Goal: Transaction & Acquisition: Obtain resource

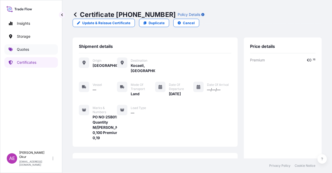
click at [43, 49] on link "Quotes" at bounding box center [30, 49] width 53 height 10
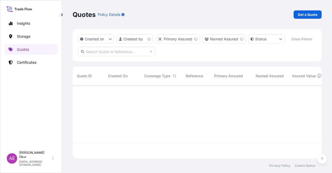
scroll to position [72, 245]
click at [306, 15] on p "Get a Quote" at bounding box center [308, 14] width 20 height 5
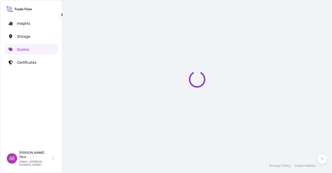
select select "Ocean Vessel"
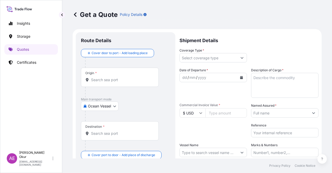
scroll to position [8, 0]
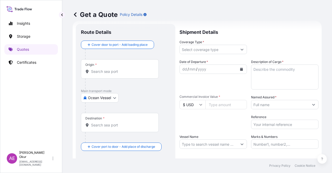
click at [113, 73] on input "Origin *" at bounding box center [121, 71] width 61 height 5
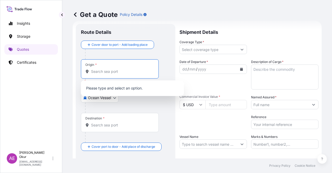
click at [117, 72] on input "Origin * Please select an origin" at bounding box center [121, 71] width 61 height 5
paste input "[GEOGRAPHIC_DATA]"
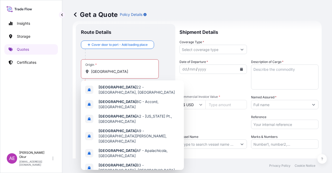
drag, startPoint x: 128, startPoint y: 67, endPoint x: 51, endPoint y: 68, distance: 77.1
click at [51, 68] on div "Insights Storage Quotes Certificates AE Alp Eren Okur [EMAIL_ADDRESS][DOMAIN_NA…" at bounding box center [166, 86] width 332 height 173
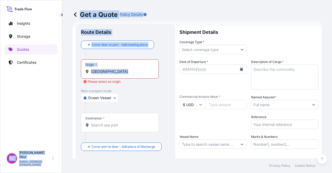
click at [103, 68] on div "Origin * [GEOGRAPHIC_DATA]" at bounding box center [120, 68] width 78 height 19
click at [103, 69] on input "[GEOGRAPHIC_DATA]" at bounding box center [121, 71] width 61 height 5
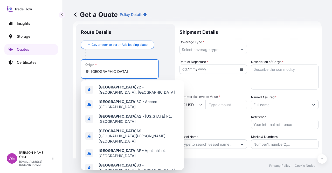
drag, startPoint x: 105, startPoint y: 71, endPoint x: 82, endPoint y: 76, distance: 23.4
click at [74, 71] on form "Route Details Cover door to port - Add loading place Place of loading Road / In…" at bounding box center [197, 105] width 249 height 169
paste input "ST. [PERSON_NAME]"
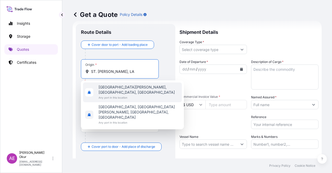
click at [134, 88] on div "[GEOGRAPHIC_DATA][PERSON_NAME], [GEOGRAPHIC_DATA], [GEOGRAPHIC_DATA] Any port i…" at bounding box center [132, 92] width 99 height 20
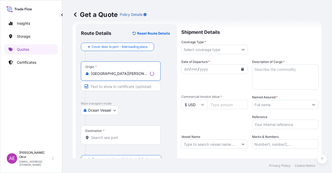
type input "[GEOGRAPHIC_DATA][PERSON_NAME], [GEOGRAPHIC_DATA], [GEOGRAPHIC_DATA]"
click at [126, 87] on input "Text to appear on certificate" at bounding box center [121, 85] width 80 height 9
paste input "ST. [PERSON_NAME], LA"
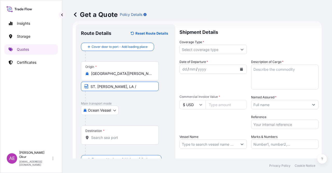
paste input "[GEOGRAPHIC_DATA]"
type input "ST. [PERSON_NAME], LA / [GEOGRAPHIC_DATA]"
click at [111, 132] on div "Destination *" at bounding box center [120, 134] width 78 height 19
click at [111, 135] on input "Destination *" at bounding box center [121, 137] width 61 height 5
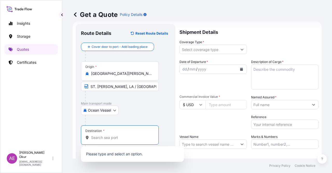
paste input "JORF LASFAR"
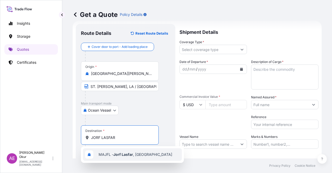
click at [120, 157] on div "MAJFL - Jorf Lasfar , [GEOGRAPHIC_DATA]" at bounding box center [132, 154] width 99 height 12
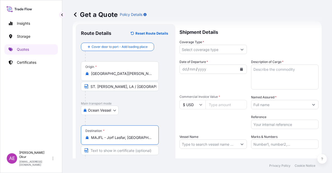
type input "MAJFL - Jorf Lasfar, [GEOGRAPHIC_DATA]"
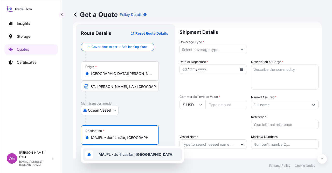
click at [141, 157] on div "MAJFL - Jorf Lasfar, [GEOGRAPHIC_DATA]" at bounding box center [132, 154] width 99 height 12
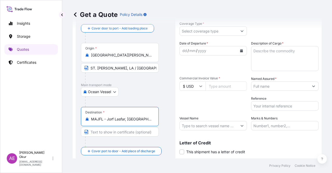
scroll to position [40, 0]
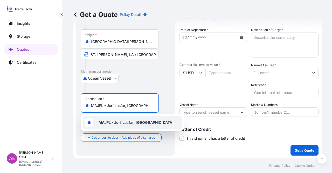
click at [137, 120] on b "MAJFL - Jorf Lasfar, [GEOGRAPHIC_DATA]" at bounding box center [136, 122] width 75 height 4
click at [126, 116] on input "Text to appear on certificate" at bounding box center [120, 117] width 78 height 9
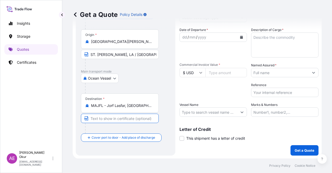
paste input "JORF LASFAR"
type input "JORF LASFAR / [GEOGRAPHIC_DATA]"
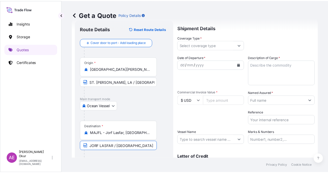
scroll to position [0, 0]
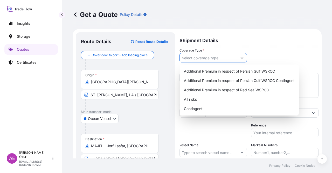
click at [209, 57] on input "Coverage Type *" at bounding box center [209, 57] width 58 height 9
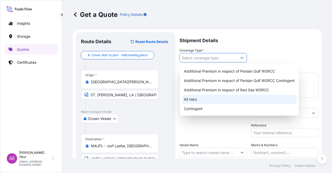
click at [201, 99] on div "All risks" at bounding box center [239, 98] width 115 height 9
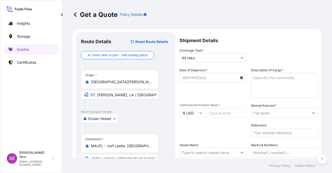
drag, startPoint x: 202, startPoint y: 57, endPoint x: 203, endPoint y: 59, distance: 2.7
click at [202, 57] on input "All risks" at bounding box center [209, 57] width 58 height 9
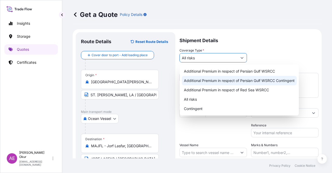
click at [215, 83] on div "Additional Premium in respect of Persian Gulf WSRCC Contingent" at bounding box center [239, 80] width 115 height 9
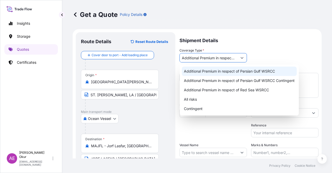
click at [241, 74] on div "Additional Premium in respect of Persian Gulf WSRCC" at bounding box center [239, 70] width 115 height 9
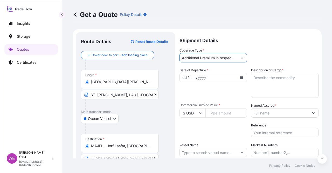
click at [228, 57] on input "Additional Premium in respect of Persian Gulf WSRCC" at bounding box center [209, 57] width 58 height 9
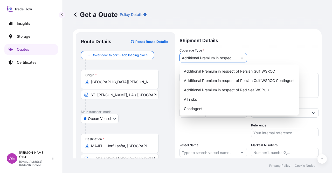
click at [241, 59] on icon "Show suggestions" at bounding box center [242, 57] width 3 height 3
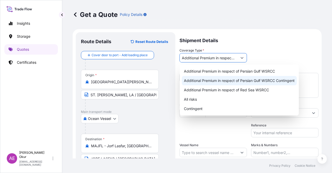
click at [243, 83] on div "Additional Premium in respect of Persian Gulf WSRCC Contingent" at bounding box center [239, 80] width 115 height 9
type input "Additional Premium in respect of Persian Gulf WSRCC Contingent"
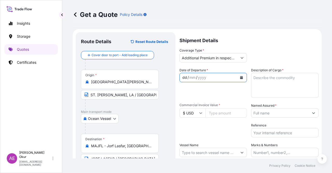
click at [183, 78] on div "dd" at bounding box center [185, 77] width 6 height 6
click at [273, 77] on textarea "Description of Cargo *" at bounding box center [284, 85] width 67 height 25
paste textarea "ULSD"
type textarea "ULSD"
click at [222, 111] on input "Commercial Invoice Value *" at bounding box center [227, 112] width 42 height 9
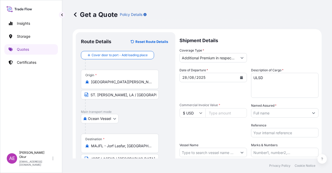
paste input "33078038.93"
type input "33078038.93"
click at [271, 109] on input "Named Assured *" at bounding box center [280, 112] width 58 height 9
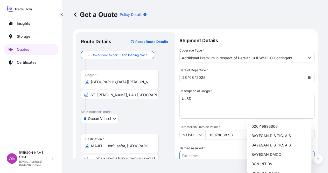
scroll to position [40, 0]
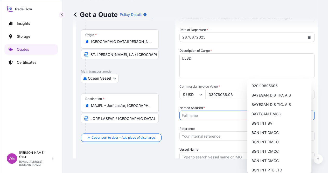
click at [309, 110] on button "Show suggestions" at bounding box center [309, 114] width 9 height 9
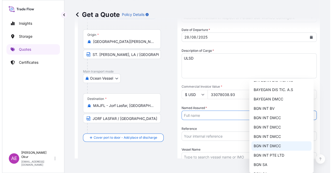
scroll to position [0, 0]
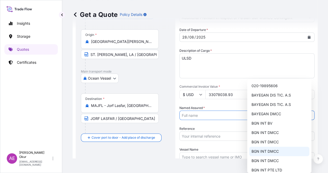
click at [275, 152] on span "BGN INT DMCC" at bounding box center [264, 150] width 27 height 5
type input "BGN INT DMCC"
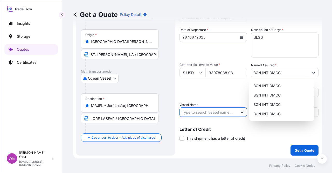
click at [208, 113] on input "Vessel Name" at bounding box center [209, 111] width 58 height 9
paste input "PACIFIC MOONSTONE"
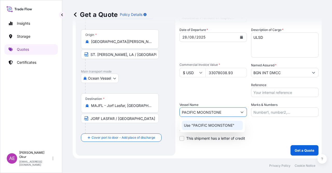
click at [214, 121] on div "Use "PACIFIC MOONSTONE"" at bounding box center [212, 124] width 61 height 9
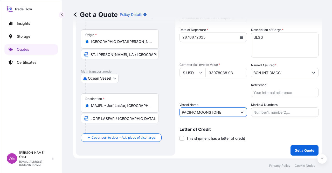
type input "PACIFIC MOONSTONE"
click at [261, 113] on input "Marks & Numbers" at bounding box center [284, 111] width 67 height 9
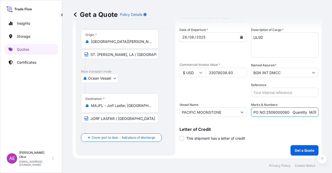
drag, startPoint x: 265, startPoint y: 113, endPoint x: 286, endPoint y: 113, distance: 21.3
click at [286, 113] on input "PO NO:2508000080 Quantity M/[PERSON_NAME]: 22,000 Premium: EUR 3,41" at bounding box center [284, 111] width 67 height 9
paste input "Y0226700"
drag, startPoint x: 301, startPoint y: 110, endPoint x: 320, endPoint y: 111, distance: 19.0
click at [320, 111] on div "Get a Quote Policy Details Route Details Reset Route Details Cover door to port…" at bounding box center [197, 79] width 270 height 158
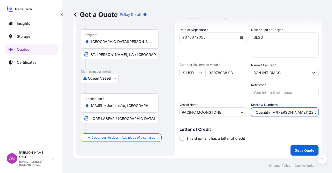
scroll to position [0, 56]
click at [270, 111] on input "PO NO:25Y0226700 Quantity M/[PERSON_NAME]: 22,000 Premium: EUR 3,41" at bounding box center [284, 111] width 67 height 9
drag, startPoint x: 267, startPoint y: 111, endPoint x: 278, endPoint y: 112, distance: 11.2
click at [278, 112] on input "PO NO:25Y0226700 Quantity M/[PERSON_NAME]: 22,000 Premium: EUR 3,41" at bounding box center [284, 111] width 67 height 9
paste input "42.338,54"
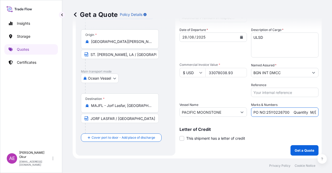
scroll to position [0, 61]
drag, startPoint x: 286, startPoint y: 113, endPoint x: 332, endPoint y: 114, distance: 45.4
click at [332, 114] on div "Get a Quote Policy Details Route Details Reset Route Details Cover door to port…" at bounding box center [197, 79] width 270 height 158
click at [301, 114] on input "PO NO:25Y0226700 Quantity M/[PERSON_NAME]: 42.338,54 Premium: EUR 3,41" at bounding box center [284, 111] width 67 height 9
drag, startPoint x: 303, startPoint y: 111, endPoint x: 297, endPoint y: 111, distance: 5.2
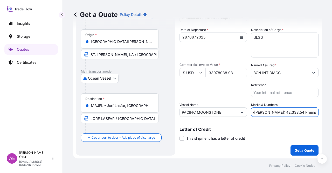
click at [297, 111] on input "PO NO:25Y0226700 Quantity M/[PERSON_NAME]: 42.338,54 Premium: EUR 3,41" at bounding box center [284, 111] width 67 height 9
drag, startPoint x: 313, startPoint y: 111, endPoint x: 332, endPoint y: 113, distance: 19.3
click at [332, 113] on div "Get a Quote Policy Details Route Details Reset Route Details Cover door to port…" at bounding box center [197, 79] width 270 height 158
paste input "3.307,80"
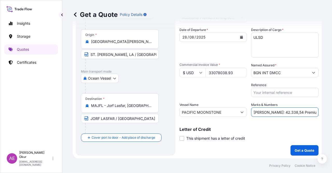
scroll to position [0, 68]
click at [298, 111] on input "PO NO:25Y0226700 Quantity M/[PERSON_NAME]: 42.338,54 Premium: USD3.307,80" at bounding box center [284, 111] width 67 height 9
type input "PO NO:25Y0226700 Quantity M/[PERSON_NAME]: 42.338,54 Premium: USD 3.307,80"
click at [295, 149] on p "Get a Quote" at bounding box center [305, 149] width 20 height 5
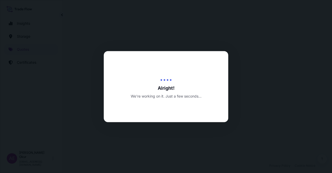
select select "Ocean Vessel"
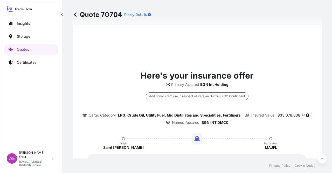
type input "[DATE]"
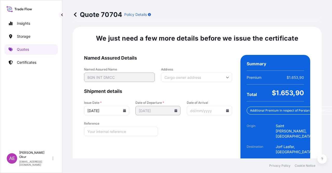
scroll to position [678, 0]
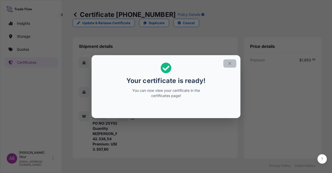
click at [220, 60] on h2 "Your certificate is ready! You can now view your certificate in the certificate…" at bounding box center [166, 80] width 141 height 42
click at [229, 60] on button "button" at bounding box center [229, 63] width 13 height 8
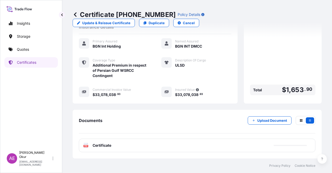
scroll to position [151, 0]
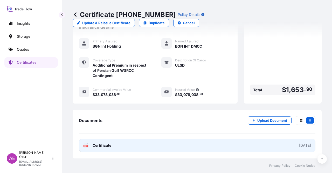
click at [94, 145] on span "Certificate" at bounding box center [102, 144] width 19 height 5
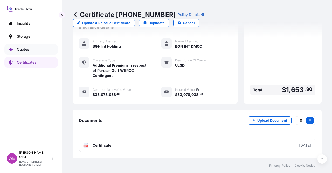
click at [25, 49] on p "Quotes" at bounding box center [23, 49] width 12 height 5
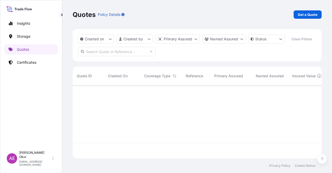
scroll to position [72, 245]
click at [306, 12] on p "Get a Quote" at bounding box center [308, 14] width 20 height 5
select select "Ocean Vessel"
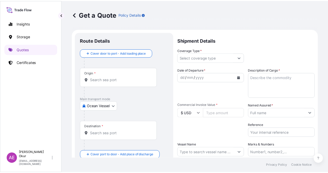
scroll to position [8, 0]
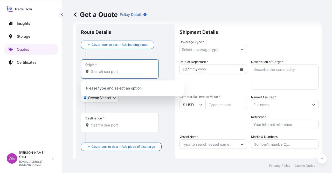
click at [101, 72] on input "Origin *" at bounding box center [121, 71] width 61 height 5
paste input "[GEOGRAPHIC_DATA]"
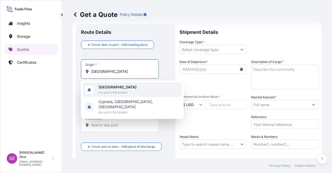
click at [107, 90] on span "Any port in this location" at bounding box center [118, 92] width 38 height 5
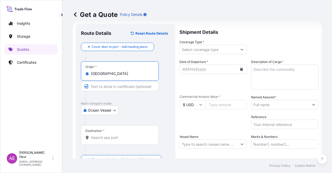
type input "[GEOGRAPHIC_DATA]"
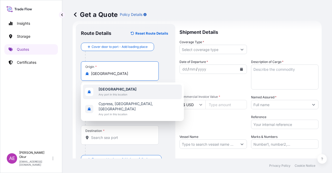
click at [114, 88] on span "[GEOGRAPHIC_DATA]" at bounding box center [118, 88] width 38 height 5
click at [104, 86] on input "Text to appear on certificate" at bounding box center [120, 85] width 78 height 9
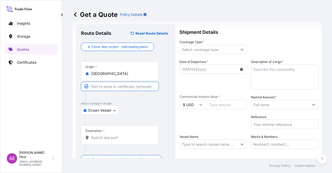
paste input "VASSILIKO"
type input "VASSILIKO / [GEOGRAPHIC_DATA]"
click at [117, 135] on input "Destination *" at bounding box center [121, 137] width 61 height 5
paste input "POTI"
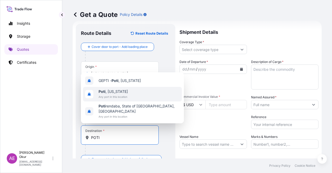
click at [119, 94] on span "Poti , [US_STATE]" at bounding box center [113, 91] width 29 height 5
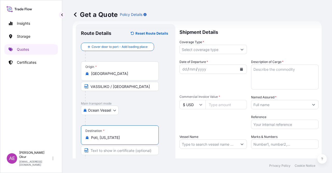
type input "Poti, [US_STATE]"
click at [113, 151] on input "Text to appear on certificate" at bounding box center [120, 149] width 78 height 9
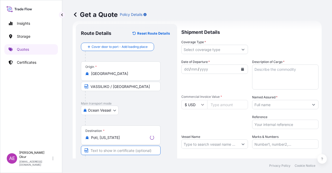
paste input "POTI"
paste input "[US_STATE]"
type input "[GEOGRAPHIC_DATA] / [US_STATE]"
click at [206, 46] on input "Coverage Type *" at bounding box center [209, 49] width 58 height 9
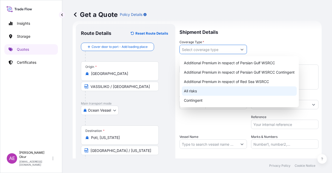
click at [200, 90] on div "All risks" at bounding box center [239, 90] width 115 height 9
type input "All risks"
click at [209, 95] on div "All risks" at bounding box center [239, 90] width 115 height 9
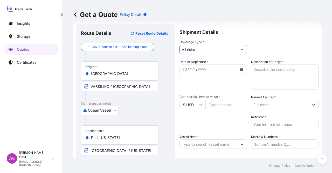
click at [183, 68] on div "dd" at bounding box center [185, 69] width 6 height 6
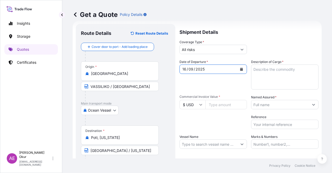
click at [220, 104] on input "Commercial Invoice Value *" at bounding box center [227, 104] width 42 height 9
paste input "5475959.35"
type input "5475959.35"
click at [267, 66] on textarea "Description of Cargo *" at bounding box center [284, 76] width 67 height 25
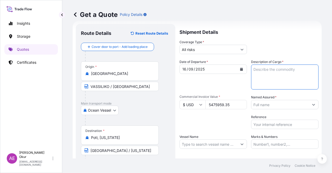
paste textarea "GASOLINE"
type textarea "GASOLINE"
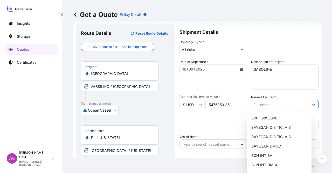
click at [272, 104] on input "Named Assured *" at bounding box center [280, 104] width 58 height 9
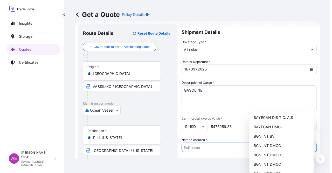
scroll to position [26, 0]
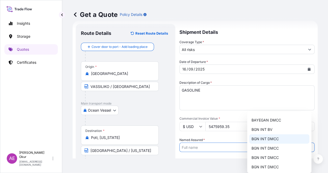
click at [272, 143] on div "BGN INT DMCC" at bounding box center [279, 138] width 60 height 9
type input "BGN INT DMCC"
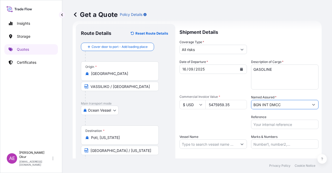
scroll to position [40, 0]
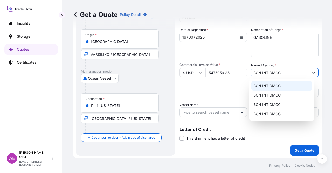
click at [205, 113] on input "Vessel Name" at bounding box center [209, 111] width 58 height 9
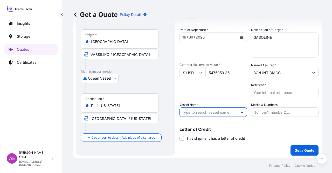
paste input "MRC [PERSON_NAME]"
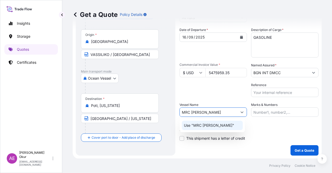
click at [211, 127] on p "Use "MRC [PERSON_NAME]"" at bounding box center [209, 124] width 50 height 5
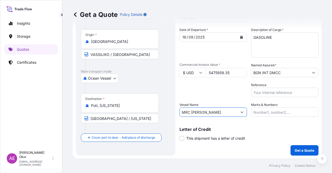
type input "MRC [PERSON_NAME]"
click at [265, 111] on input "Marks & Numbers" at bounding box center [284, 111] width 67 height 9
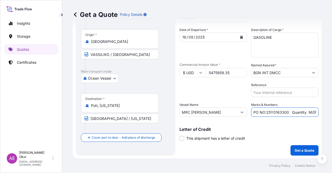
drag, startPoint x: 289, startPoint y: 112, endPoint x: 170, endPoint y: 111, distance: 118.8
click at [170, 111] on form "Route Details Reset Route Details Cover door to port - Add loading place Place …" at bounding box center [197, 73] width 249 height 169
drag, startPoint x: 284, startPoint y: 112, endPoint x: 298, endPoint y: 113, distance: 14.6
click at [298, 113] on input "Quantity M/[PERSON_NAME]: 3.259,00 Premium: USD 105,35" at bounding box center [284, 111] width 67 height 9
paste input "5.940,51"
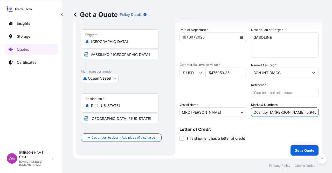
scroll to position [0, 23]
drag, startPoint x: 307, startPoint y: 113, endPoint x: 305, endPoint y: 111, distance: 3.3
click at [332, 114] on div "Get a Quote Policy Details Route Details Reset Route Details Cover door to port…" at bounding box center [197, 79] width 270 height 158
click at [283, 111] on input "Quantity M/[PERSON_NAME]: 5.940,51 Premium: USD 105,35" at bounding box center [284, 111] width 67 height 9
drag, startPoint x: 316, startPoint y: 112, endPoint x: 332, endPoint y: 112, distance: 16.3
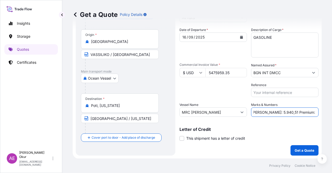
click at [332, 112] on div "Get a Quote Policy Details Route Details Reset Route Details Cover door to port…" at bounding box center [197, 79] width 270 height 158
paste input "602,36"
type input "Quantity M/[PERSON_NAME]: 5.940,51 Premium: USD 602,36"
click at [308, 148] on p "Get a Quote" at bounding box center [305, 149] width 20 height 5
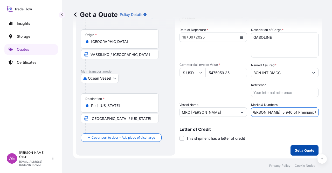
scroll to position [0, 0]
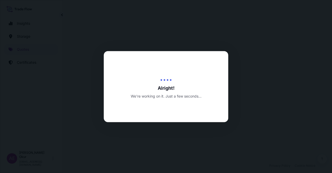
select select "Ocean Vessel"
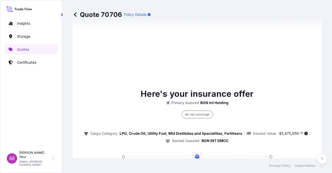
type input "[DATE]"
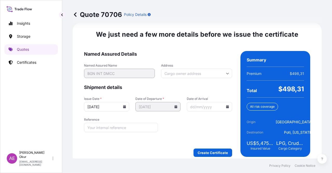
scroll to position [653, 0]
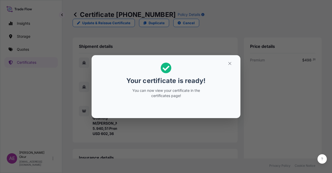
click at [226, 65] on button "button" at bounding box center [229, 63] width 13 height 8
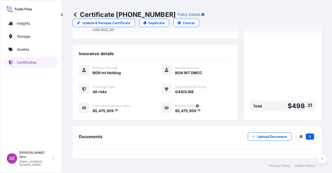
scroll to position [114, 0]
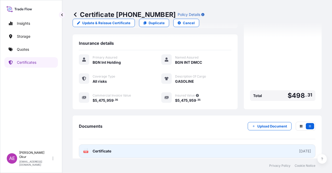
click at [110, 148] on span "Certificate" at bounding box center [102, 150] width 19 height 5
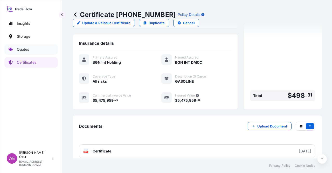
click at [31, 51] on link "Quotes" at bounding box center [30, 49] width 53 height 10
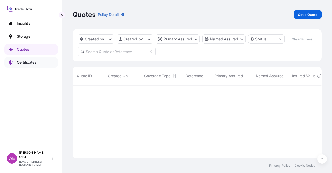
scroll to position [72, 245]
click at [312, 18] on link "Get a Quote" at bounding box center [308, 14] width 28 height 8
select select "Ocean Vessel"
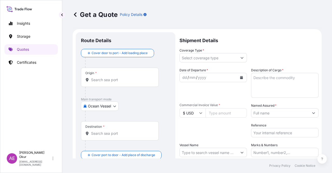
scroll to position [8, 0]
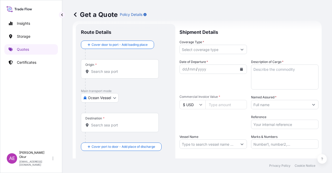
click at [108, 69] on input "Origin *" at bounding box center [121, 71] width 61 height 5
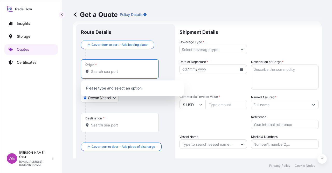
paste input "[PERSON_NAME]"
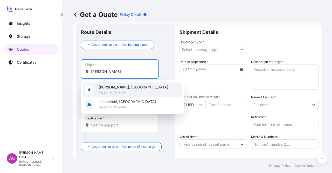
click at [128, 90] on span "Any port in this location" at bounding box center [134, 92] width 70 height 5
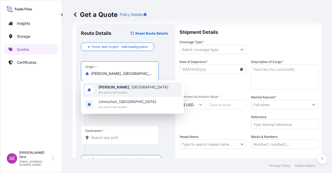
type input "[PERSON_NAME], [GEOGRAPHIC_DATA]"
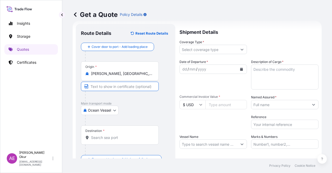
click at [117, 83] on input "Text to appear on certificate" at bounding box center [120, 85] width 78 height 9
paste input "[PERSON_NAME]"
type input "[PERSON_NAME] / [GEOGRAPHIC_DATA]"
click at [114, 131] on div "Destination *" at bounding box center [120, 134] width 78 height 19
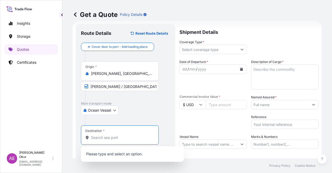
click at [121, 136] on input "Destination *" at bounding box center [121, 137] width 61 height 5
paste input "[GEOGRAPHIC_DATA]"
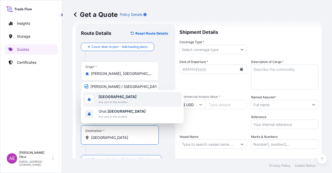
click at [120, 100] on span "Any port in this location" at bounding box center [118, 101] width 38 height 5
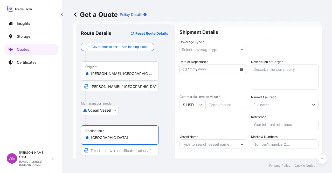
type input "[GEOGRAPHIC_DATA]"
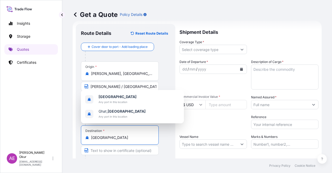
click at [107, 150] on input "Text to appear on certificate" at bounding box center [120, 149] width 78 height 9
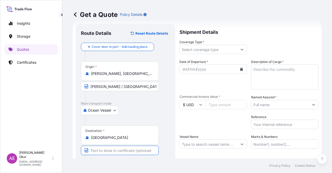
paste input "ANY LIBYAN PORT"
type input "ANY LIBYAN PORTS"
click at [214, 49] on input "Coverage Type *" at bounding box center [209, 49] width 58 height 9
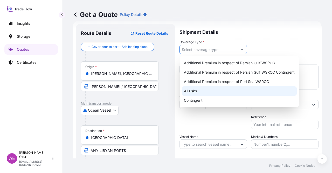
click at [199, 91] on div "All risks" at bounding box center [239, 90] width 115 height 9
type input "All risks"
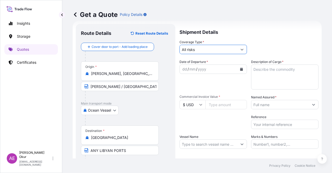
click at [183, 64] on span "Date of Departure *" at bounding box center [194, 61] width 29 height 5
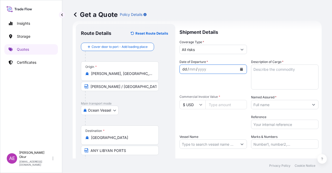
click at [183, 67] on div "dd" at bounding box center [185, 69] width 6 height 6
click at [279, 81] on textarea "Description of Cargo *" at bounding box center [284, 76] width 67 height 25
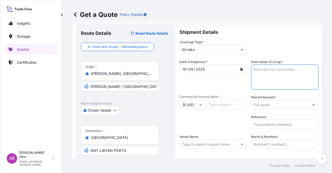
paste textarea "GASOIL"
type textarea "GASOIL"
click at [217, 107] on input "Commercial Invoice Value *" at bounding box center [227, 104] width 42 height 9
paste input "28148103.1"
type input "28148103.1"
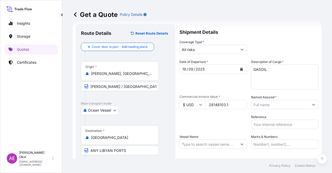
click at [283, 106] on input "Named Assured *" at bounding box center [280, 104] width 58 height 9
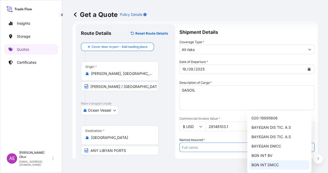
click at [264, 163] on span "BGN INT DMCC" at bounding box center [264, 164] width 27 height 5
type input "BGN INT DMCC"
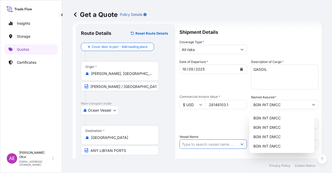
click at [200, 146] on input "Vessel Name" at bounding box center [209, 143] width 58 height 9
paste input "DIDIMON"
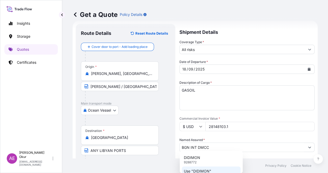
click at [207, 169] on p "Use "DIDIMON"" at bounding box center [198, 170] width 28 height 5
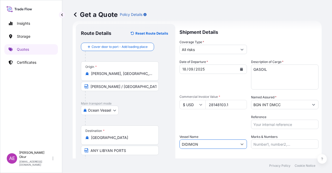
type input "DIDIMON"
click at [266, 138] on label "Marks & Numbers" at bounding box center [264, 136] width 26 height 5
click at [266, 139] on input "Marks & Numbers" at bounding box center [284, 143] width 67 height 9
click at [267, 139] on input "Marks & Numbers" at bounding box center [284, 143] width 67 height 9
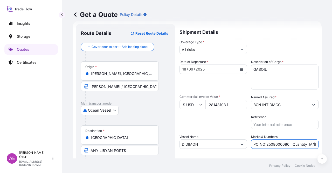
drag, startPoint x: 263, startPoint y: 144, endPoint x: 274, endPoint y: 144, distance: 10.4
click at [274, 144] on input "PO NO:2508000080 Quantity M/[PERSON_NAME]: 22,000 Premium: EUR 3,41" at bounding box center [284, 143] width 67 height 9
click at [266, 144] on input "PO NO:2508000080 Quantity M/[PERSON_NAME]: 22,000 Premium: EUR 3,41" at bounding box center [284, 143] width 67 height 9
drag, startPoint x: 264, startPoint y: 145, endPoint x: 286, endPoint y: 142, distance: 21.9
click at [286, 142] on input "PO NO:2508000080 Quantity M/[PERSON_NAME]: 22,000 Premium: EUR 3,41" at bounding box center [284, 143] width 67 height 9
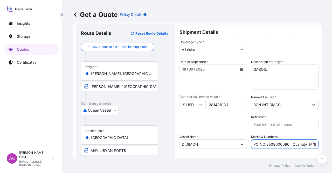
paste input "Y0248100"
drag, startPoint x: 300, startPoint y: 140, endPoint x: 332, endPoint y: 142, distance: 32.0
click at [332, 142] on div "Get a Quote Policy Details Route Details Reset Route Details Cover door to port…" at bounding box center [197, 79] width 270 height 158
click at [302, 142] on input "PO NO:25Y0248100 Quantity M/[PERSON_NAME]: 22,000 Premium: EUR 3,41" at bounding box center [284, 143] width 67 height 9
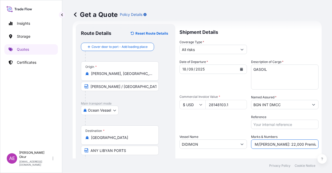
drag, startPoint x: 267, startPoint y: 144, endPoint x: 278, endPoint y: 144, distance: 11.7
click at [278, 144] on input "PO NO:25Y0248100 Quantity M/[PERSON_NAME]: 22,000 Premium: EUR 3,41" at bounding box center [284, 143] width 67 height 9
paste input "32.680,95"
drag, startPoint x: 288, startPoint y: 147, endPoint x: 332, endPoint y: 148, distance: 43.6
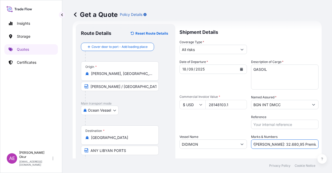
click at [332, 148] on div "Get a Quote Policy Details Route Details Reset Route Details Cover door to port…" at bounding box center [197, 79] width 270 height 158
click at [296, 147] on input "PO NO:25Y0248100 Quantity M/[PERSON_NAME]: 32.680,95 Premium: EUR 3,41" at bounding box center [284, 143] width 67 height 9
drag, startPoint x: 298, startPoint y: 143, endPoint x: 332, endPoint y: 143, distance: 34.0
click at [332, 143] on div "Get a Quote Policy Details Route Details Reset Route Details Cover door to port…" at bounding box center [197, 79] width 270 height 158
paste input "3.096,29"
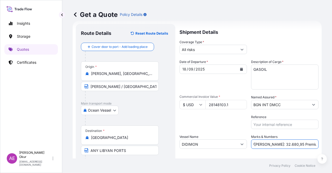
click at [296, 145] on input "PO NO:25Y0248100 Quantity M/[PERSON_NAME]: 32.680,95 Premium: 3.096,29" at bounding box center [284, 143] width 67 height 9
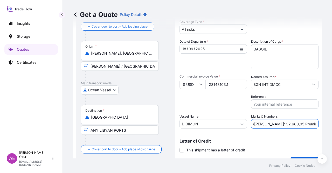
scroll to position [40, 0]
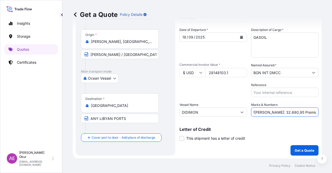
type input "PO NO:25Y0248100 Quantity M/[PERSON_NAME]: 32.680,95 Premium: USD 3.096,29"
click at [292, 147] on button "Get a Quote" at bounding box center [305, 150] width 28 height 10
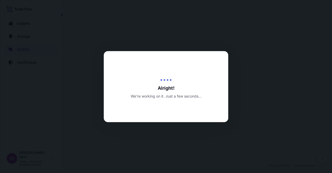
select select "Ocean Vessel"
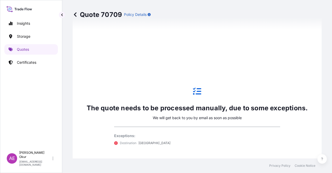
scroll to position [255, 0]
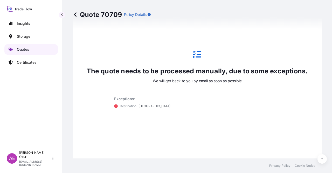
click at [34, 46] on link "Quotes" at bounding box center [30, 49] width 53 height 10
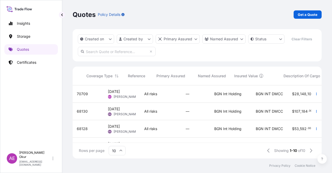
scroll to position [0, 217]
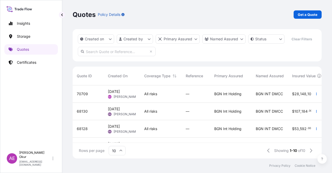
click at [226, 98] on div "BGN Int Holding" at bounding box center [231, 93] width 42 height 17
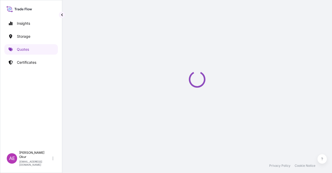
select select "Ocean Vessel"
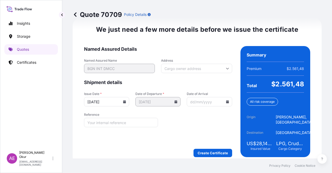
scroll to position [674, 0]
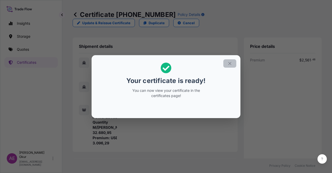
click at [227, 62] on button "button" at bounding box center [229, 63] width 13 height 8
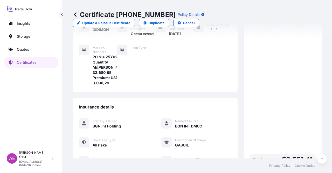
scroll to position [135, 0]
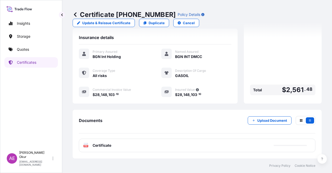
click at [95, 145] on span "Certificate" at bounding box center [102, 144] width 19 height 5
click at [94, 149] on div "PDF Certificate" at bounding box center [197, 144] width 237 height 13
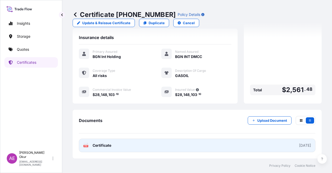
click at [102, 148] on link "PDF Certificate [DATE]" at bounding box center [197, 144] width 237 height 13
